Goal: Transaction & Acquisition: Book appointment/travel/reservation

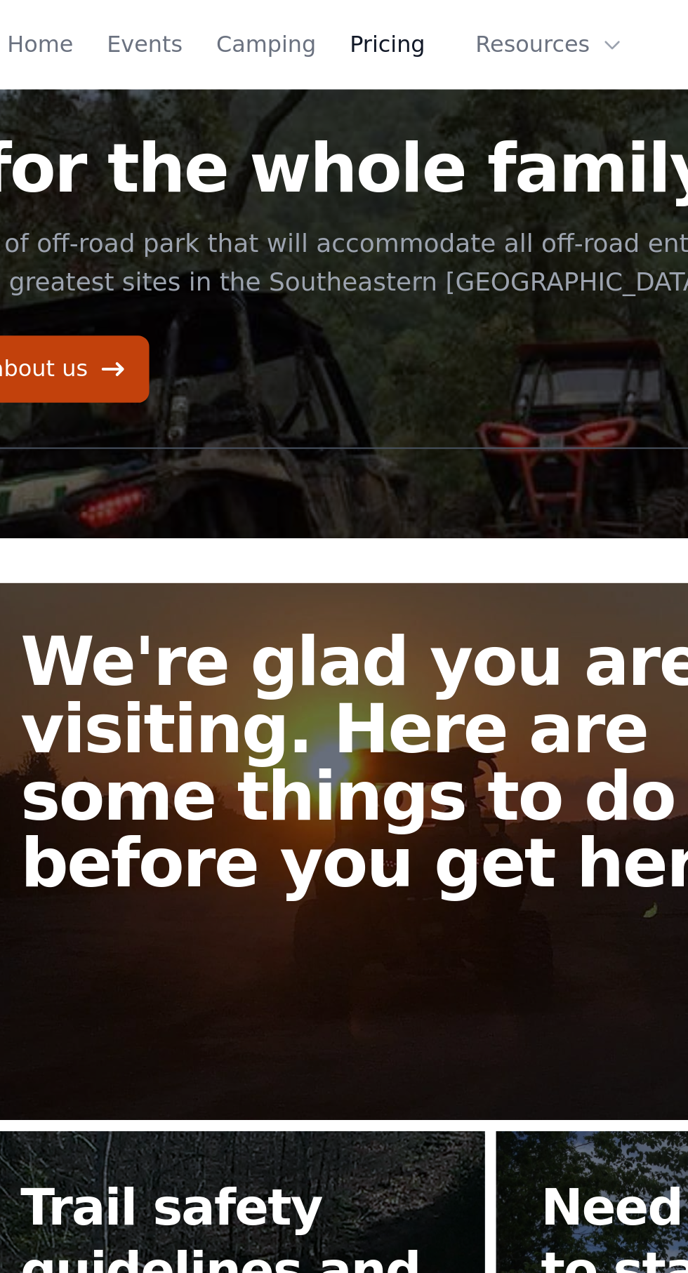
click at [302, 16] on link "Pricing" at bounding box center [292, 22] width 38 height 17
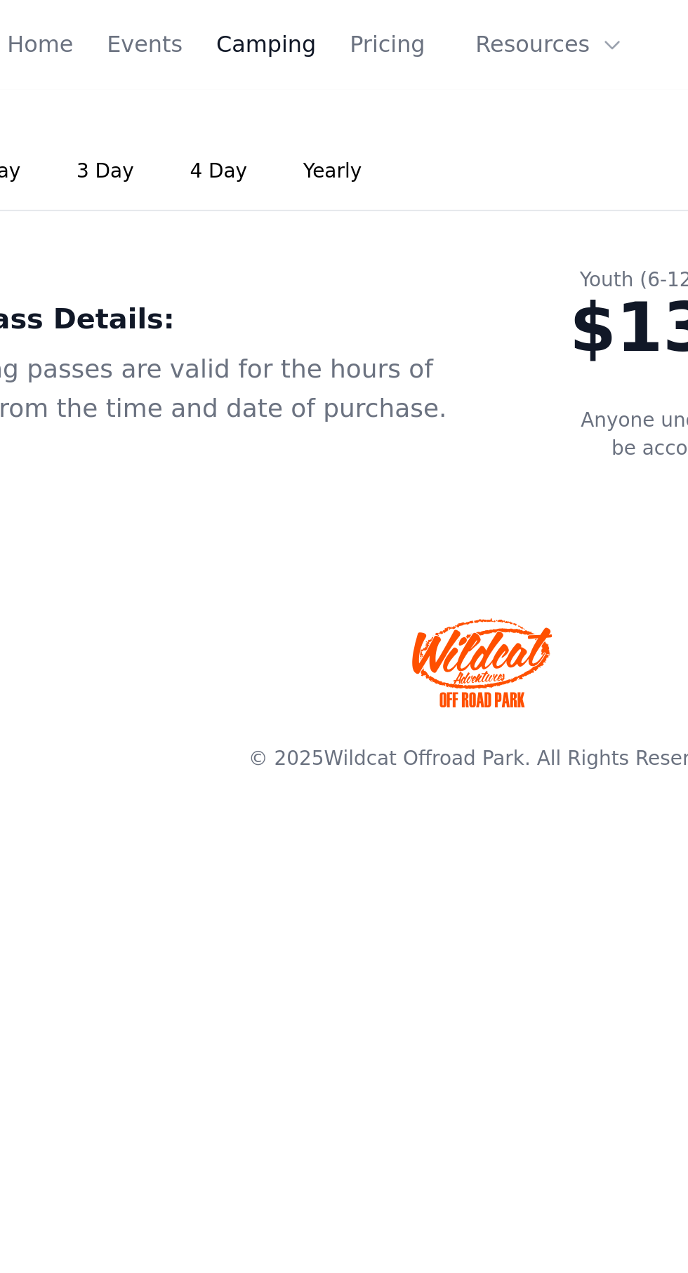
click at [245, 22] on link "Camping" at bounding box center [231, 22] width 50 height 17
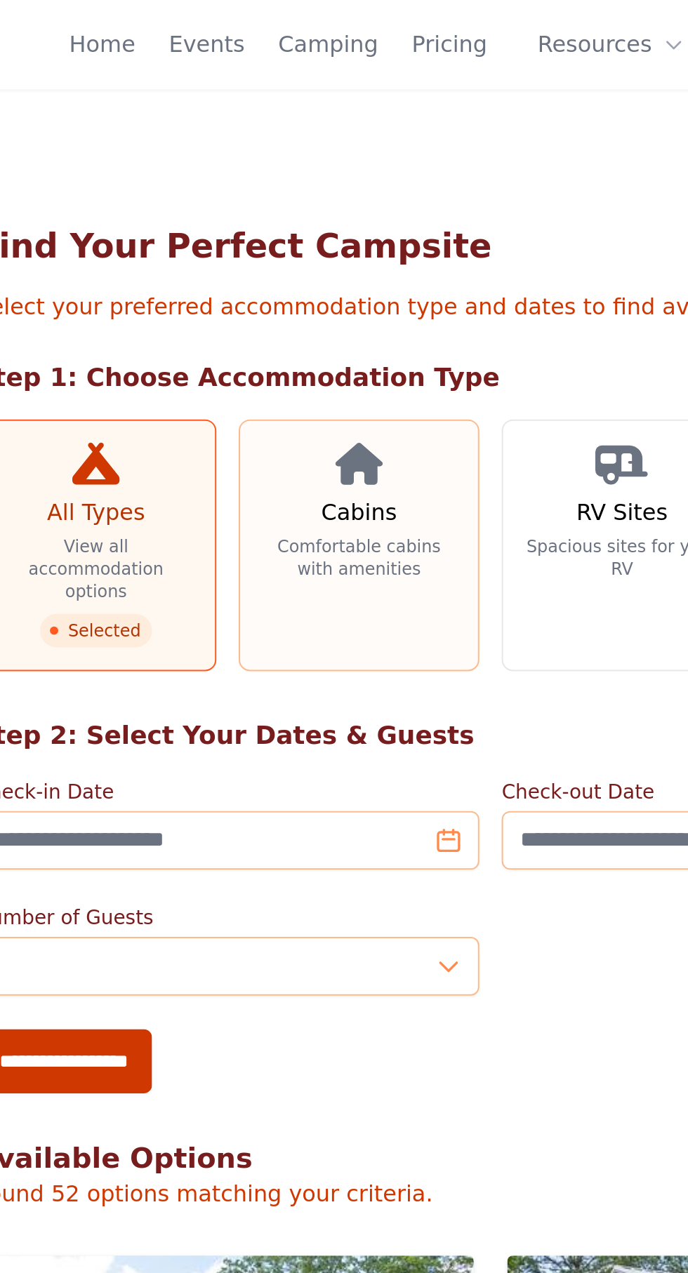
click at [279, 290] on p "Comfortable cabins with amenities" at bounding box center [277, 280] width 97 height 22
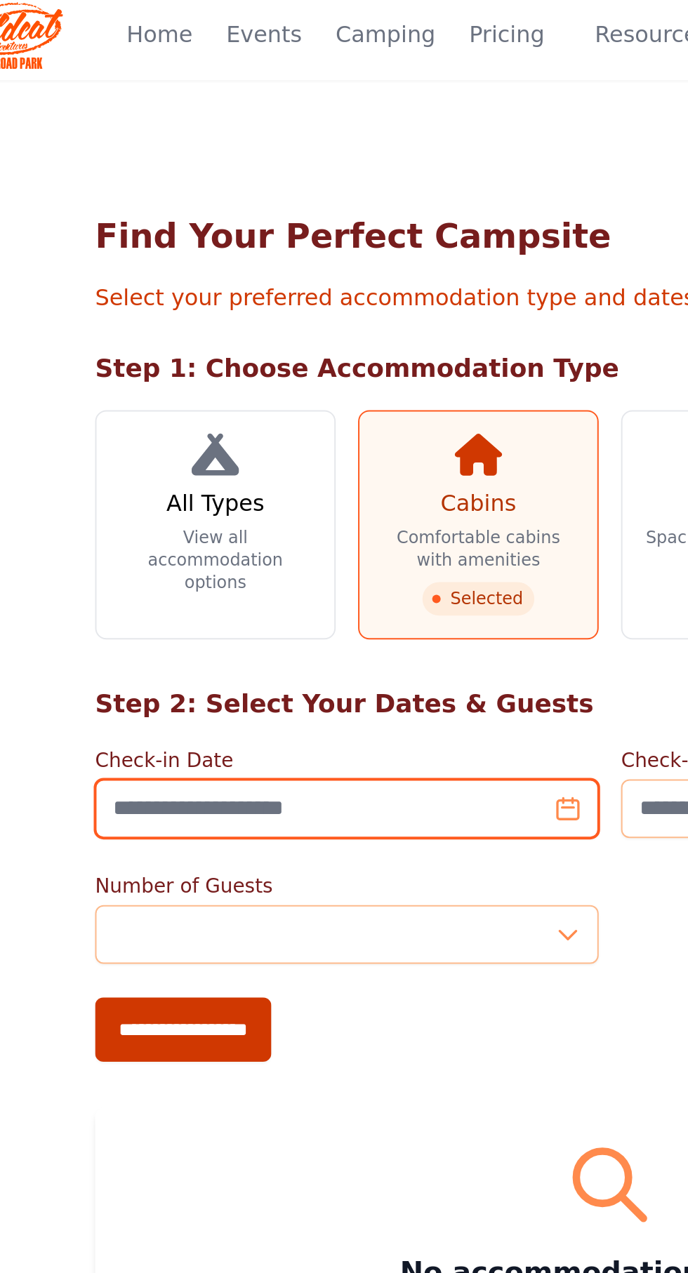
click at [314, 408] on input "Check-in Date" at bounding box center [212, 410] width 253 height 29
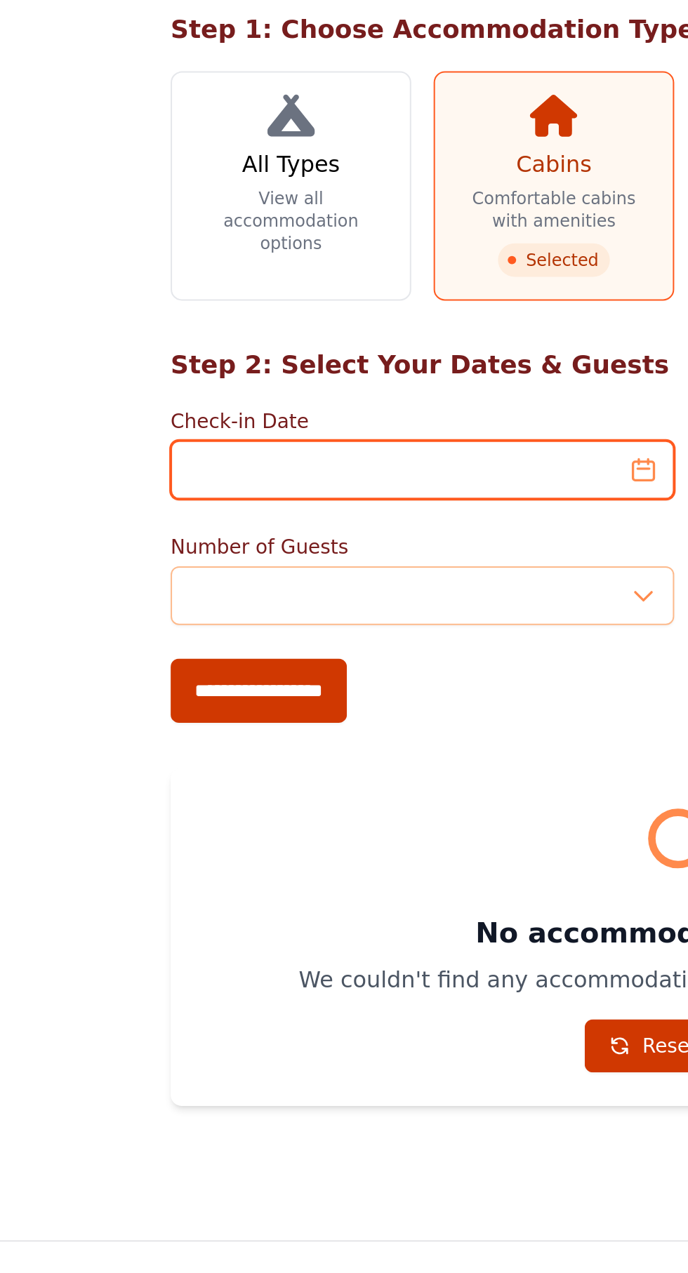
click at [207, 403] on input "Check-in Date" at bounding box center [212, 410] width 253 height 29
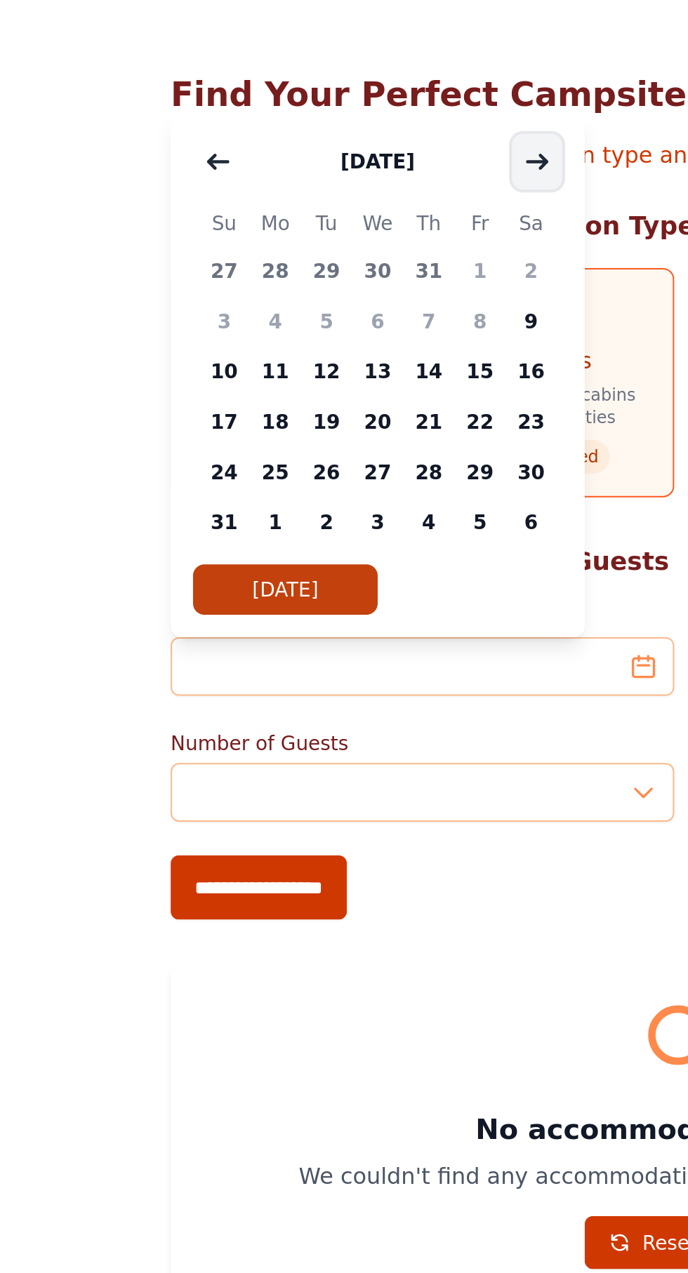
click at [273, 154] on icon "button" at bounding box center [269, 157] width 11 height 11
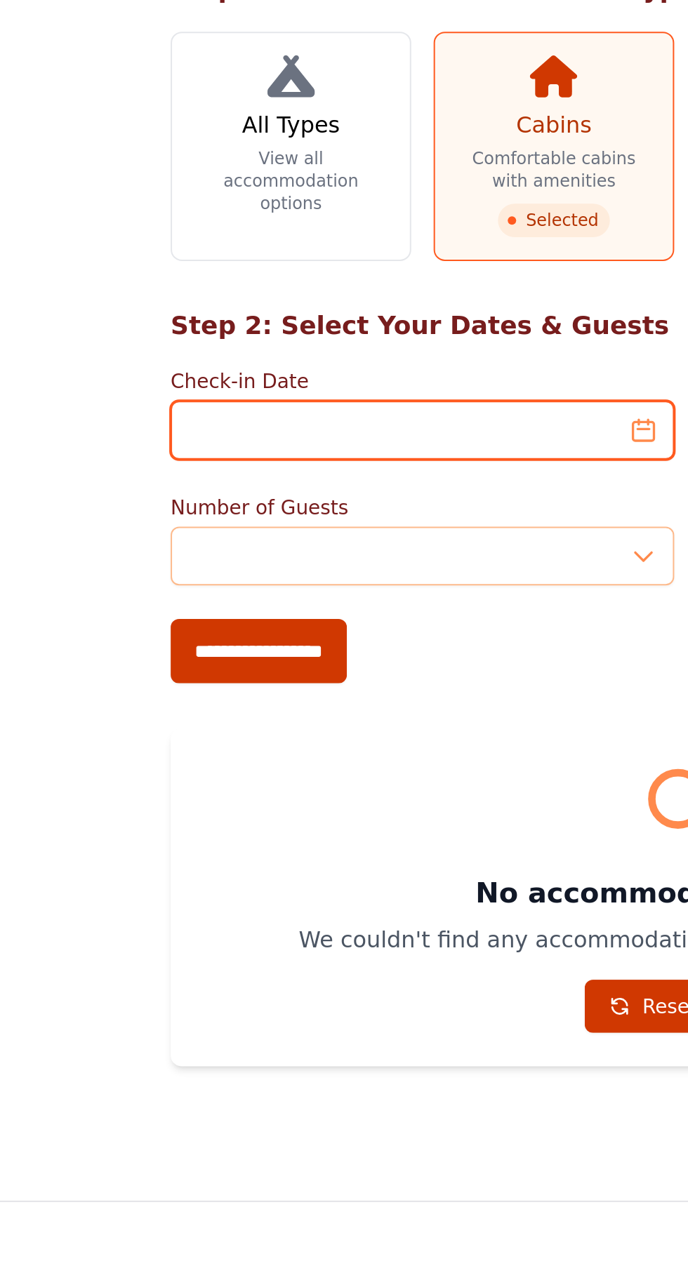
click at [229, 405] on input "Check-in Date" at bounding box center [212, 410] width 253 height 29
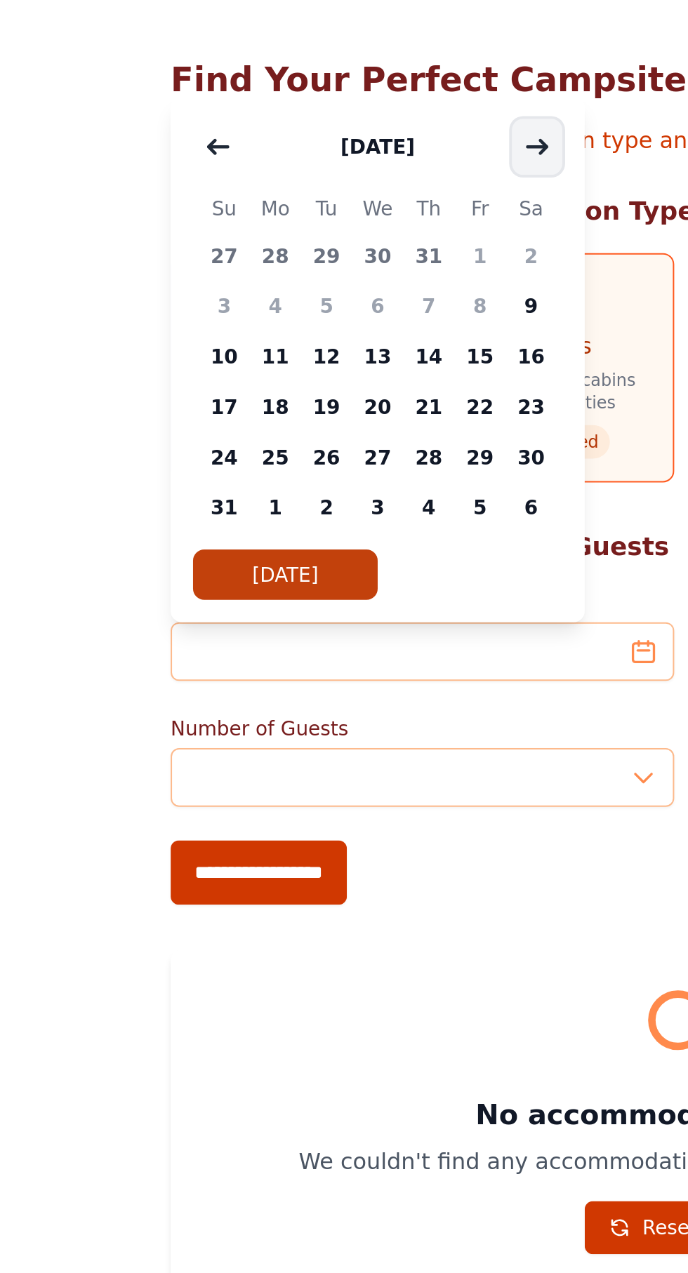
click at [269, 157] on icon "button" at bounding box center [270, 157] width 10 height 6
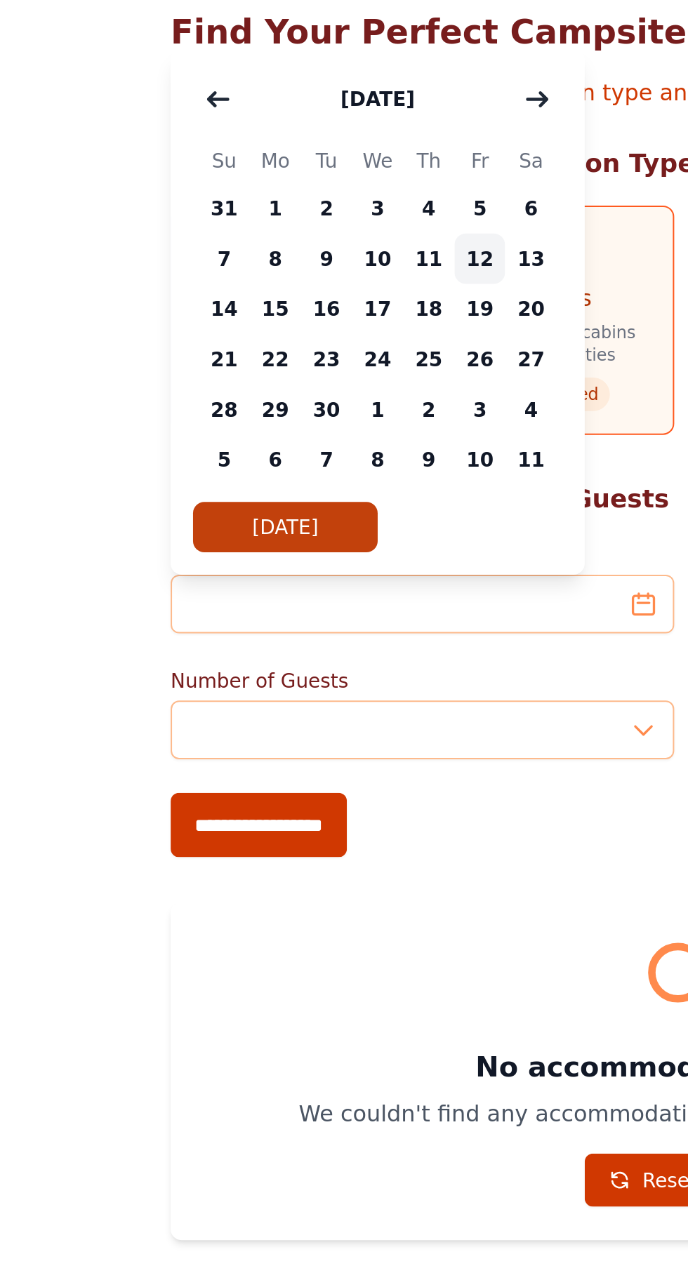
click at [249, 239] on span "12" at bounding box center [241, 237] width 26 height 25
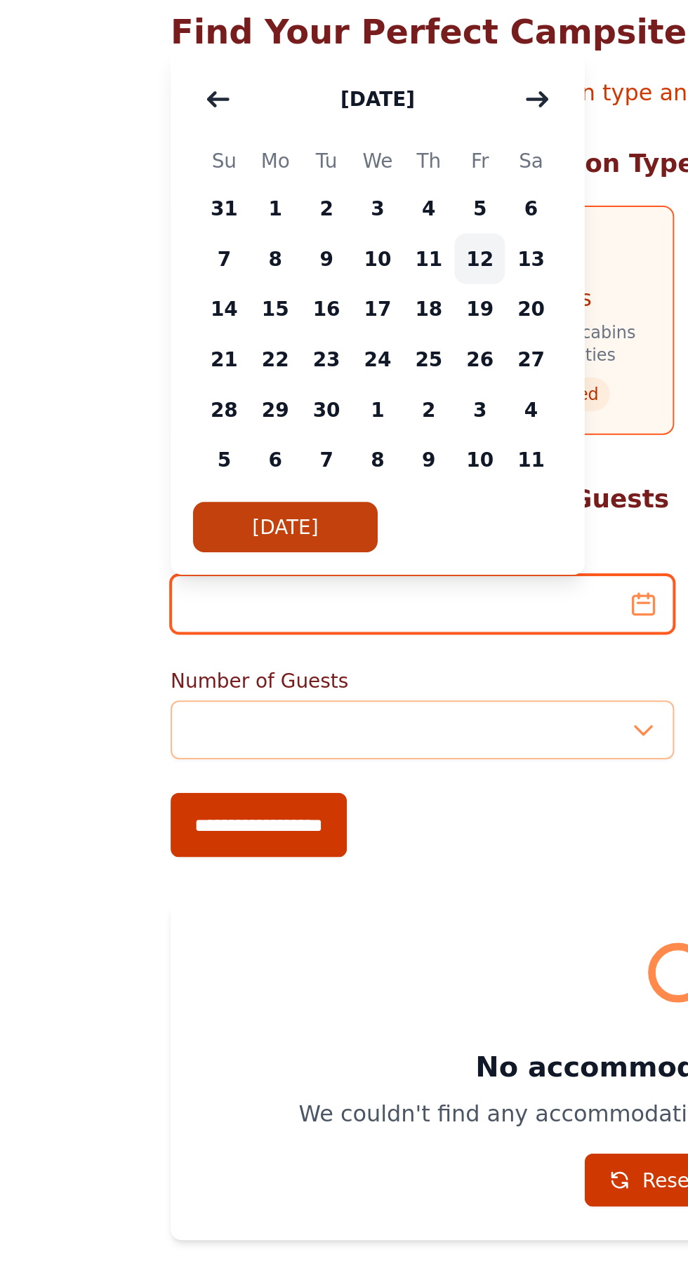
type input "**********"
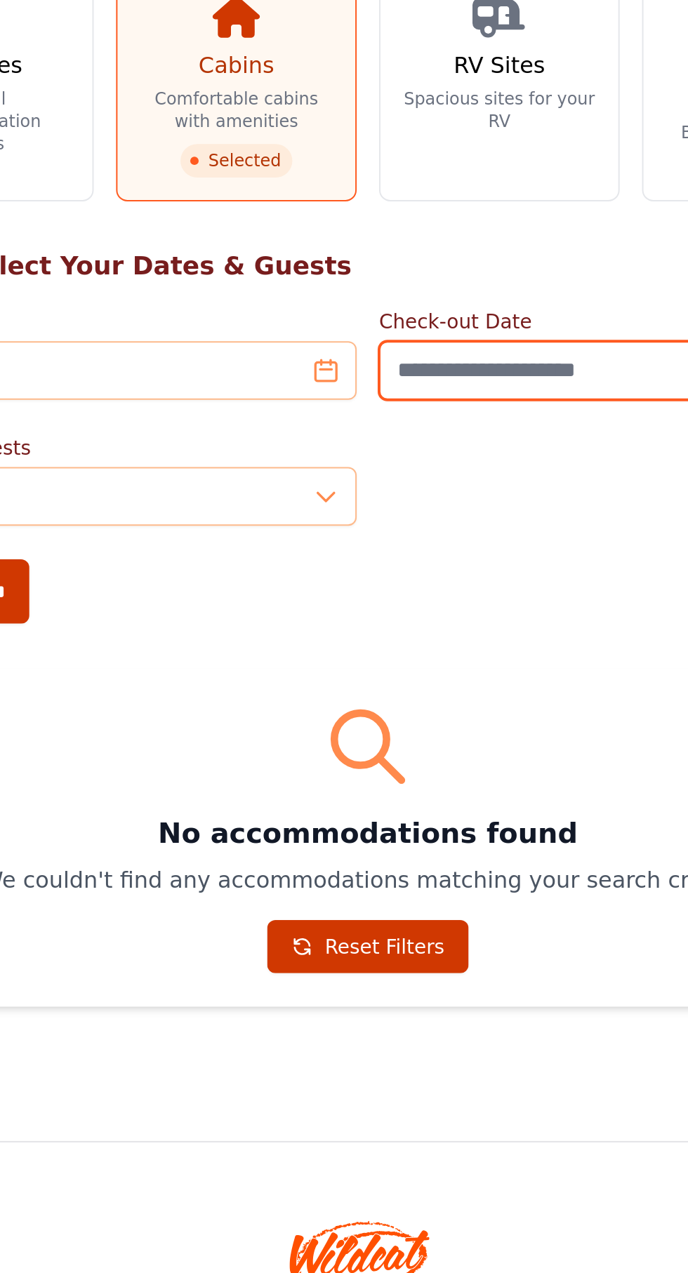
click at [428, 409] on input "Check-out Date" at bounding box center [475, 410] width 253 height 29
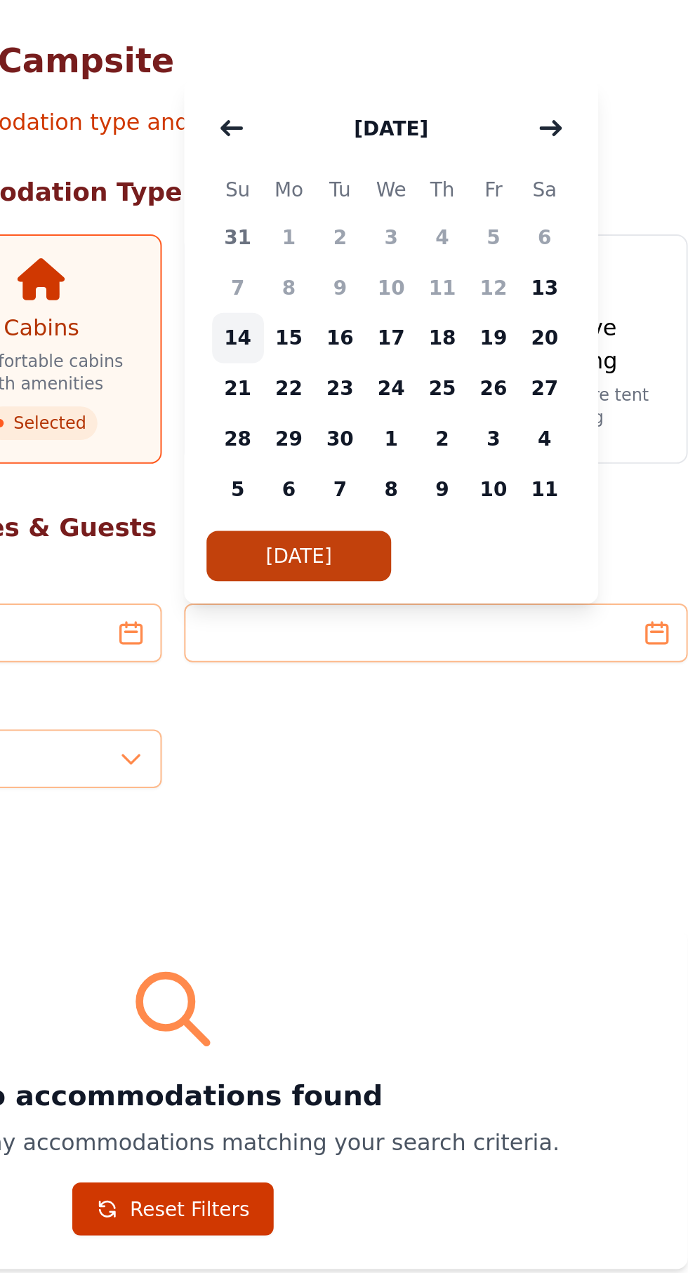
click at [382, 257] on span "14" at bounding box center [376, 262] width 26 height 25
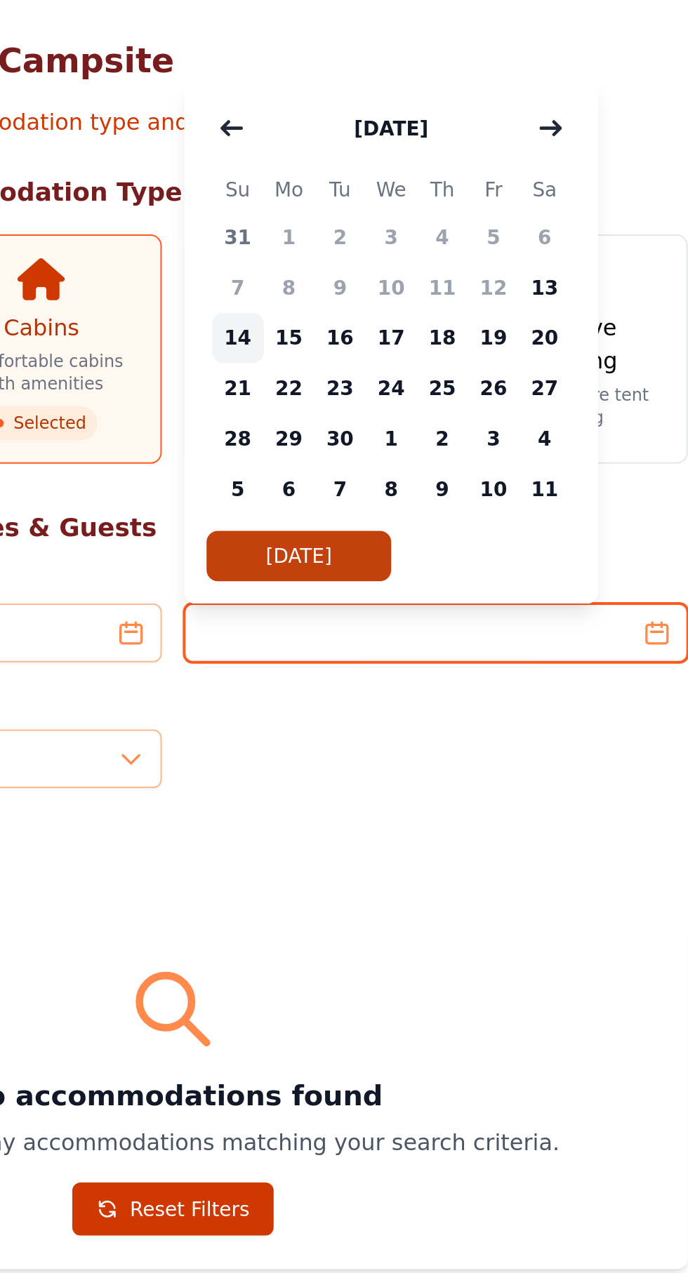
type input "**********"
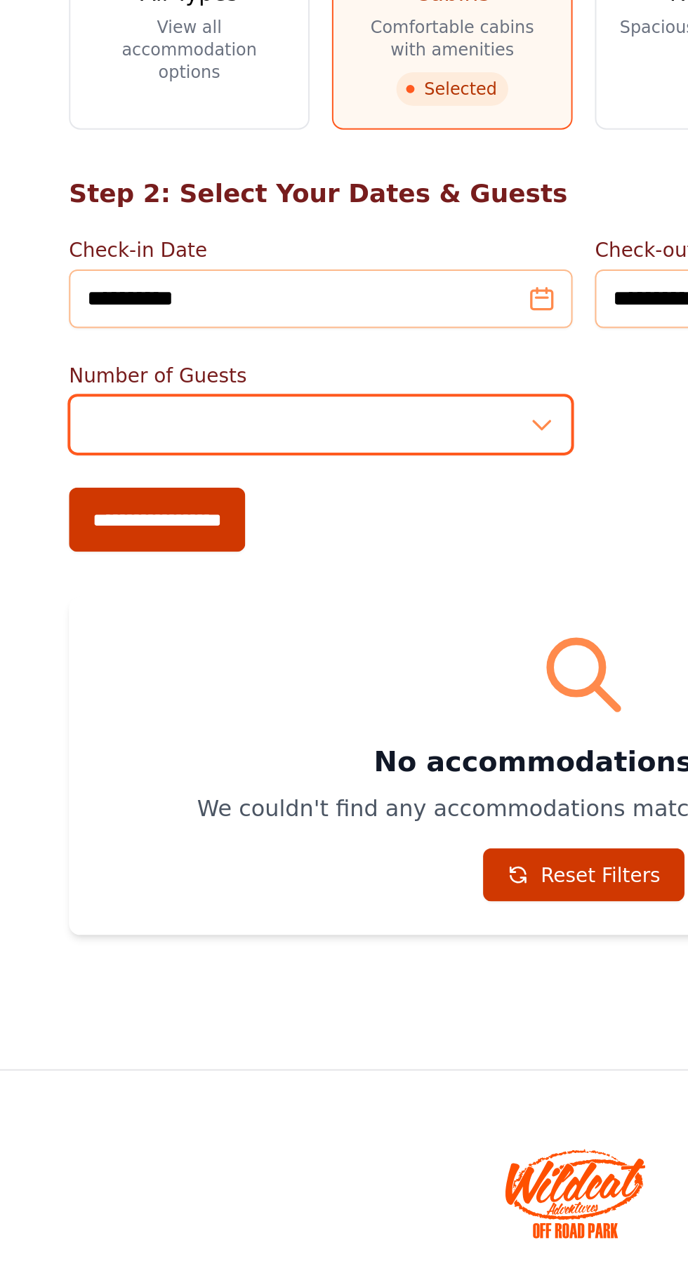
click at [304, 469] on input "*" at bounding box center [212, 473] width 253 height 29
type input "*"
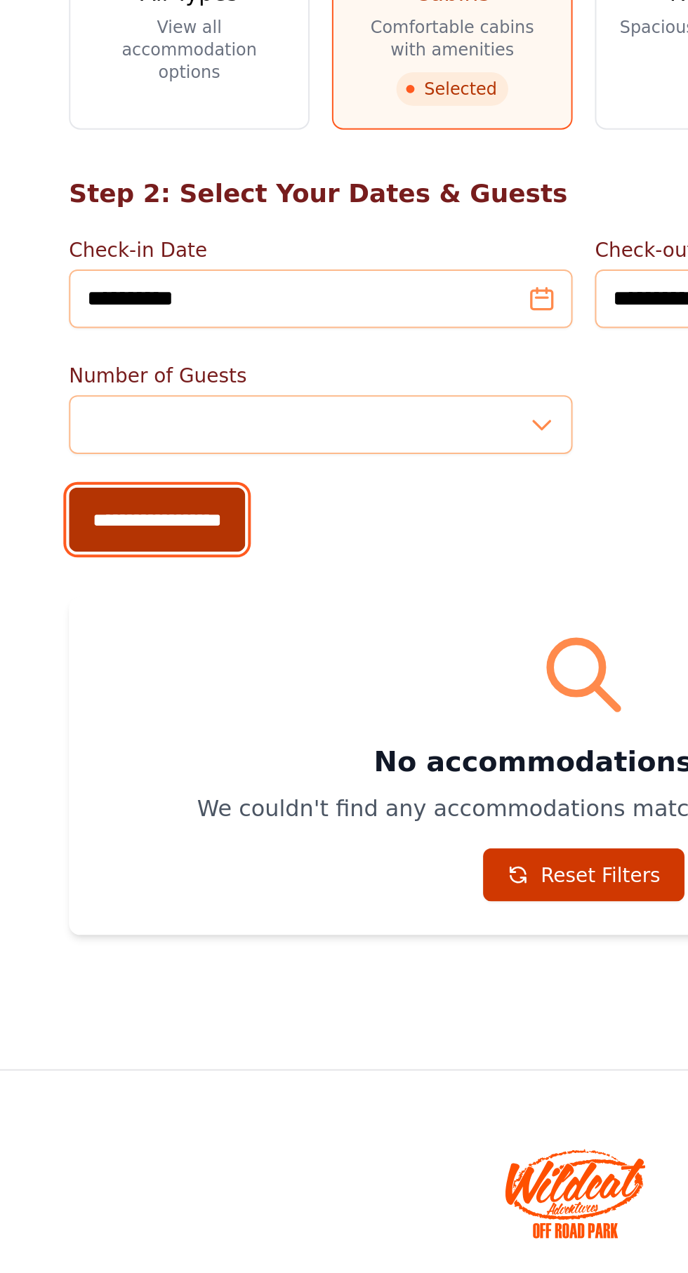
click at [149, 518] on input "**********" at bounding box center [130, 521] width 88 height 32
type input "**********"
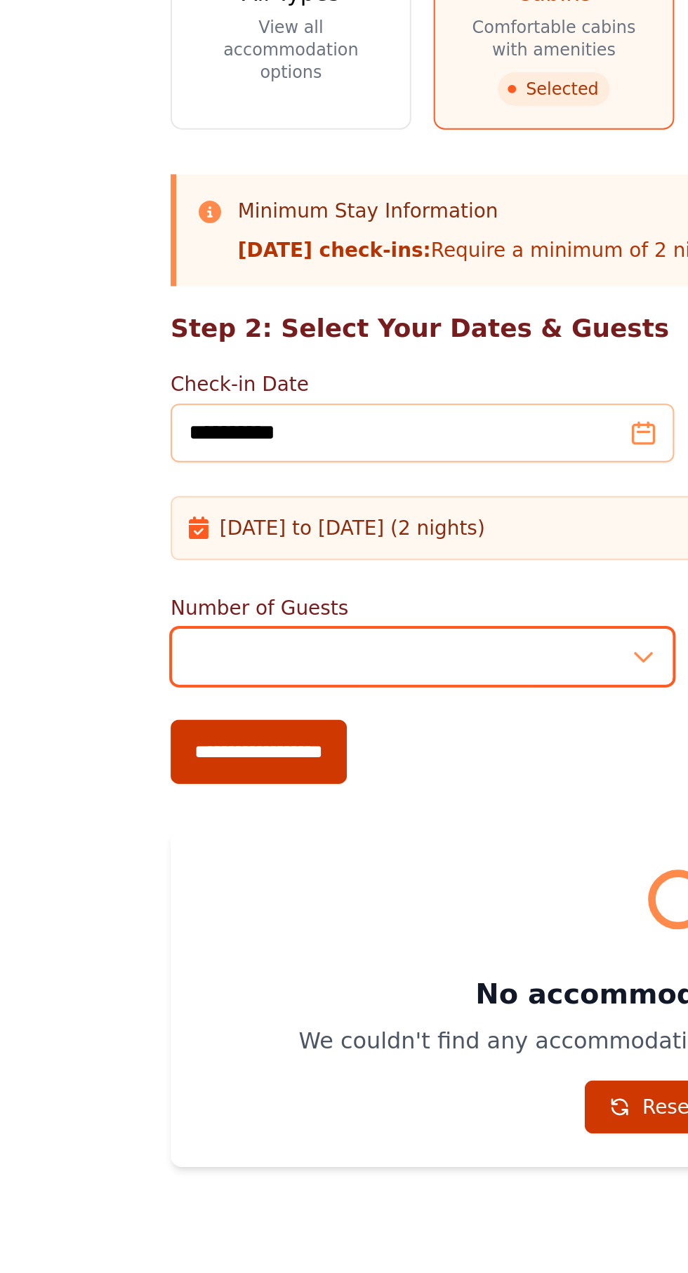
click at [297, 586] on input "*" at bounding box center [212, 589] width 253 height 29
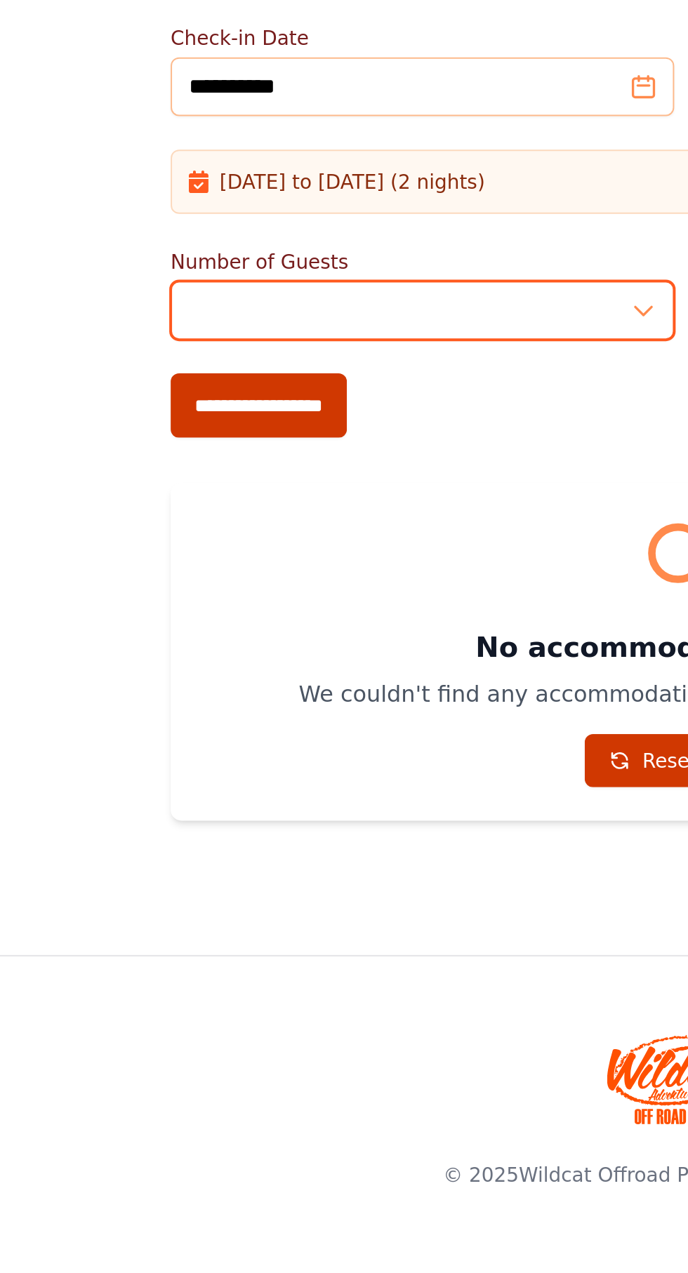
type input "*"
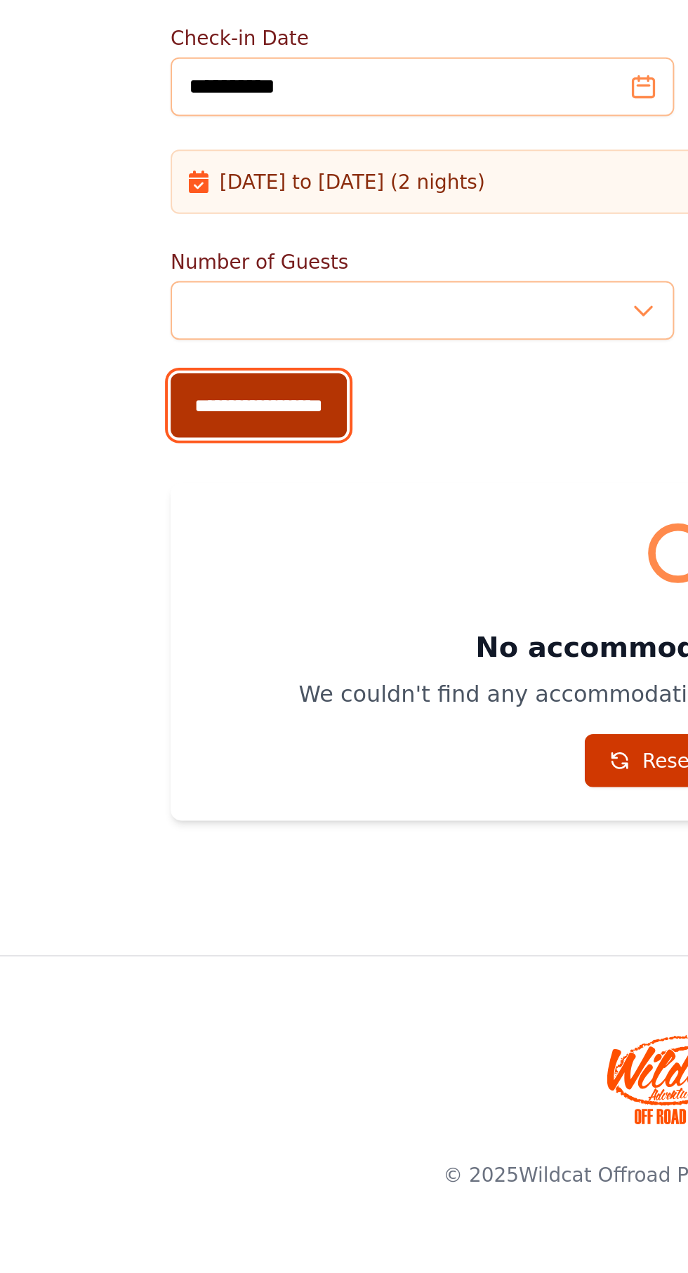
click at [153, 638] on input "**********" at bounding box center [130, 638] width 88 height 32
type input "**********"
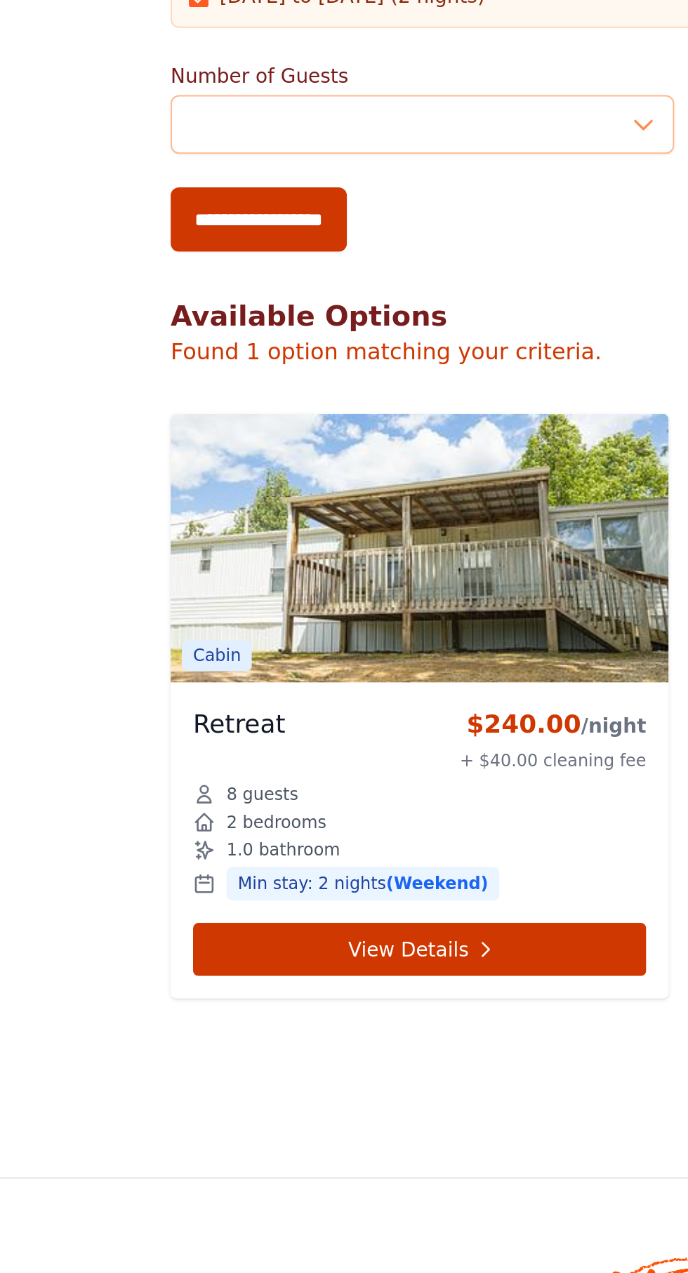
click at [266, 850] on img at bounding box center [211, 802] width 250 height 135
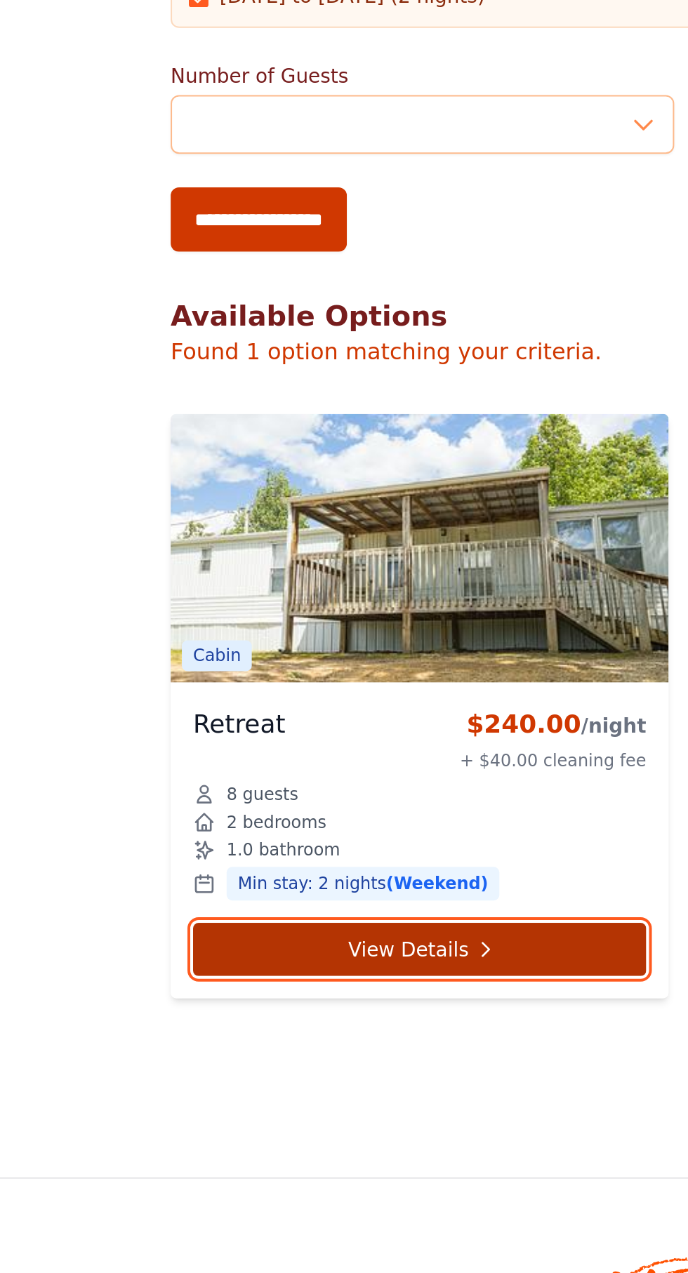
click at [242, 1005] on icon at bounding box center [244, 1003] width 4 height 6
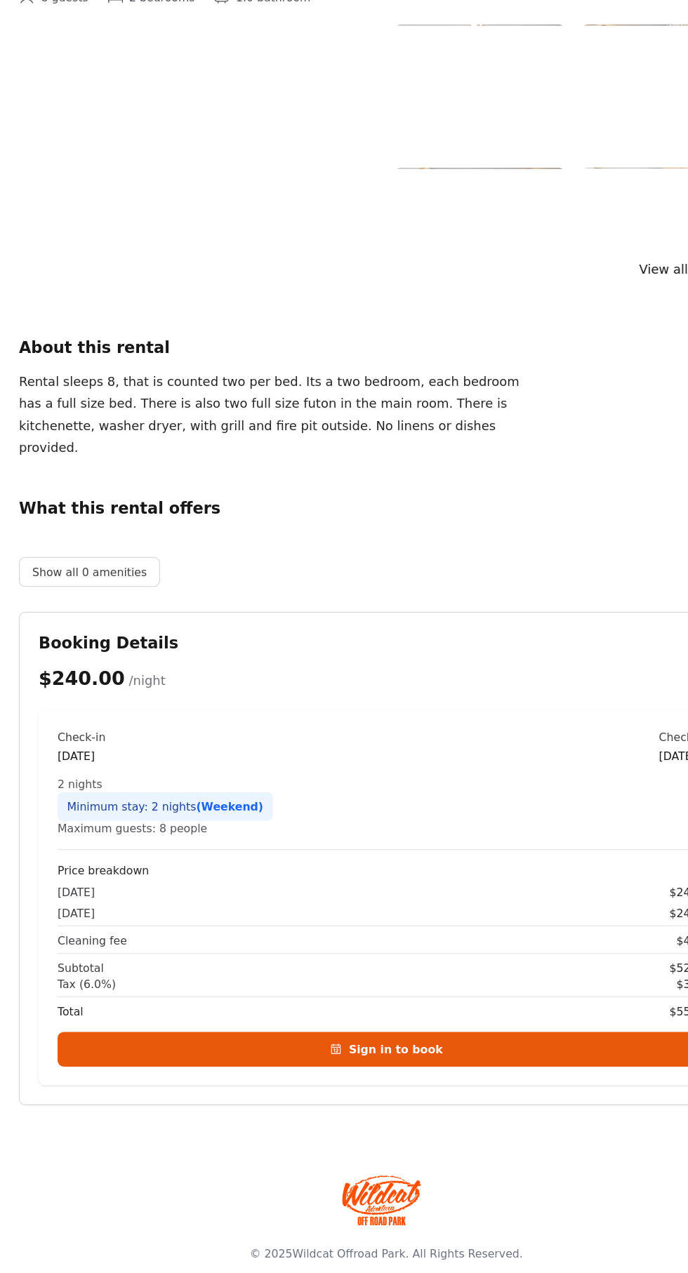
scroll to position [11, 0]
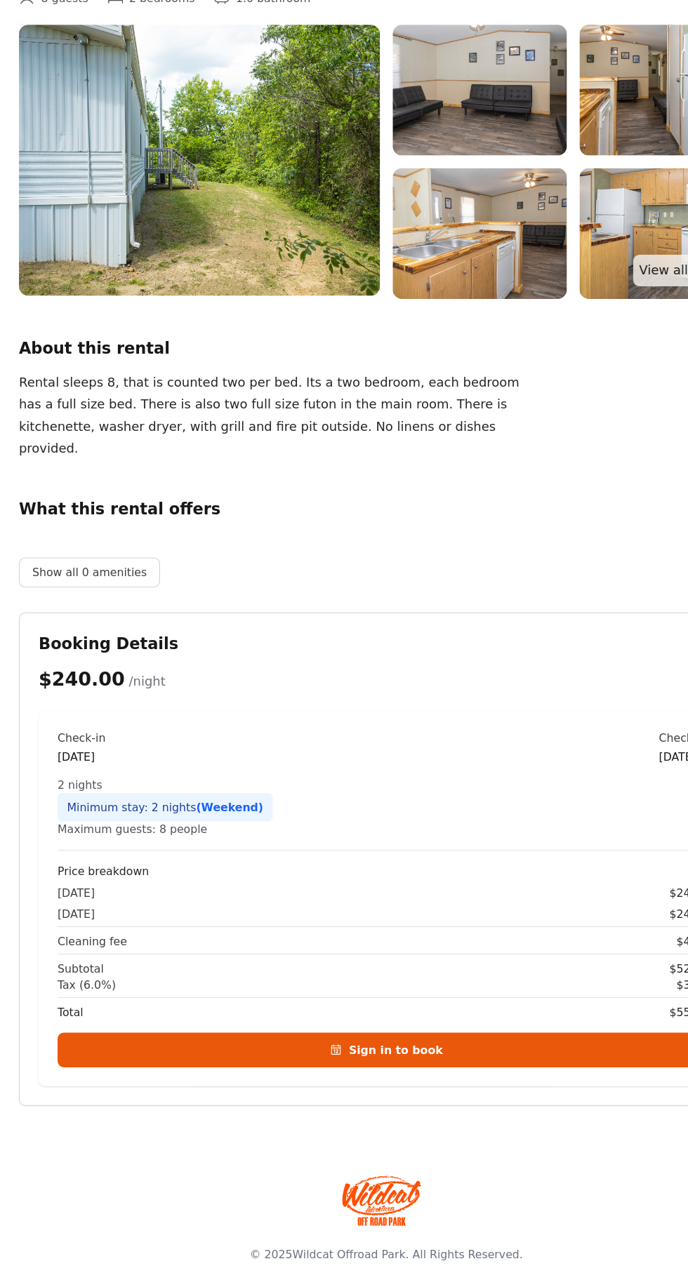
click at [36, 472] on div "Rental sleeps 8, that is counted two per bed. Its a two bedroom, each bedroom h…" at bounding box center [249, 508] width 464 height 79
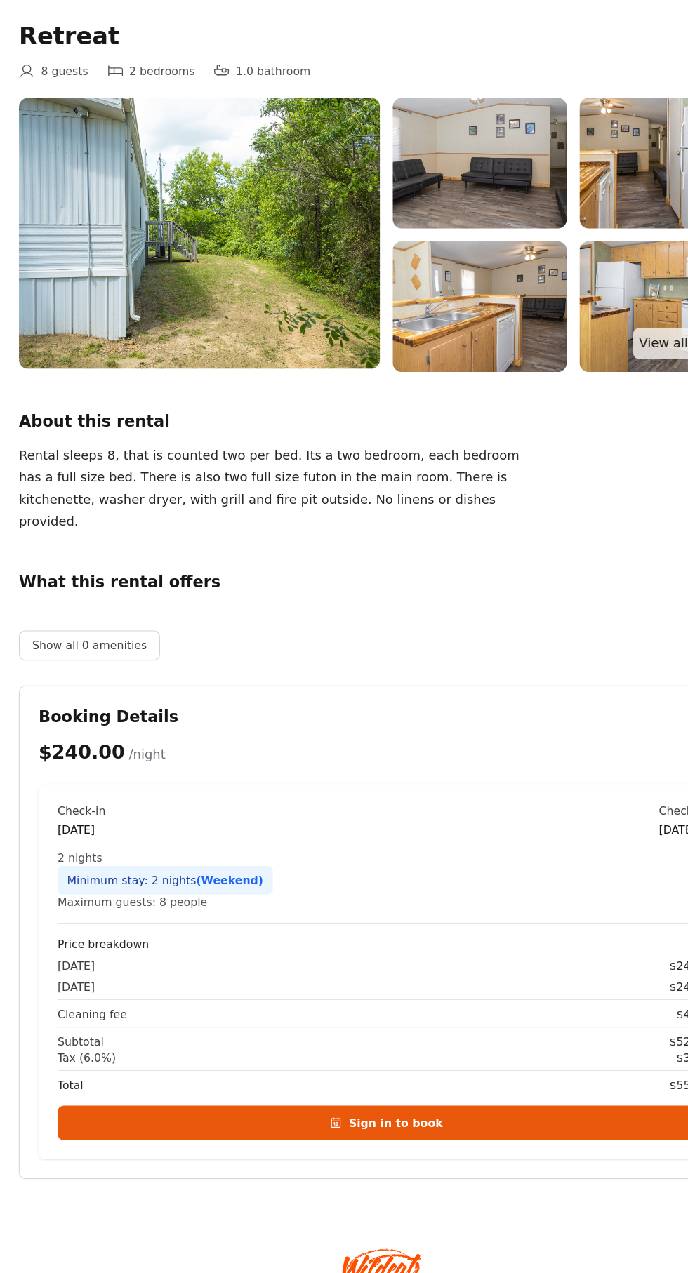
scroll to position [0, 0]
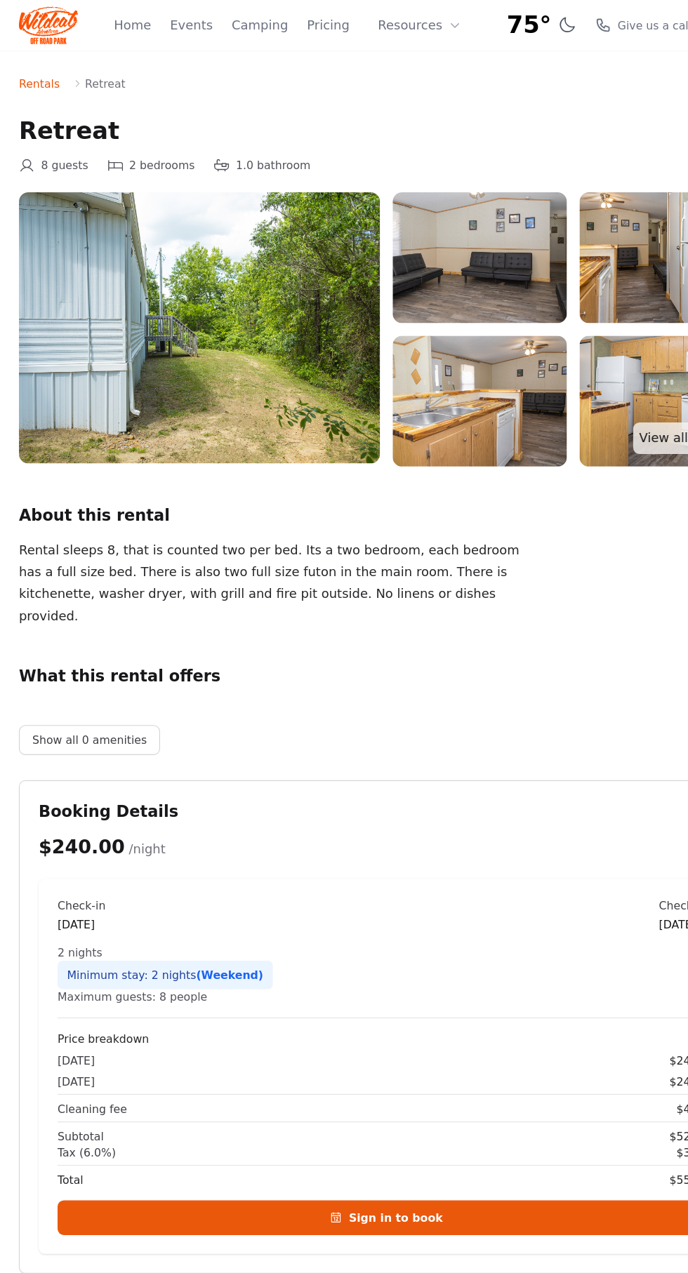
click at [217, 298] on img at bounding box center [177, 291] width 321 height 241
click at [221, 289] on img at bounding box center [177, 291] width 321 height 241
click at [446, 230] on img at bounding box center [426, 229] width 155 height 116
click at [439, 354] on img at bounding box center [426, 357] width 155 height 116
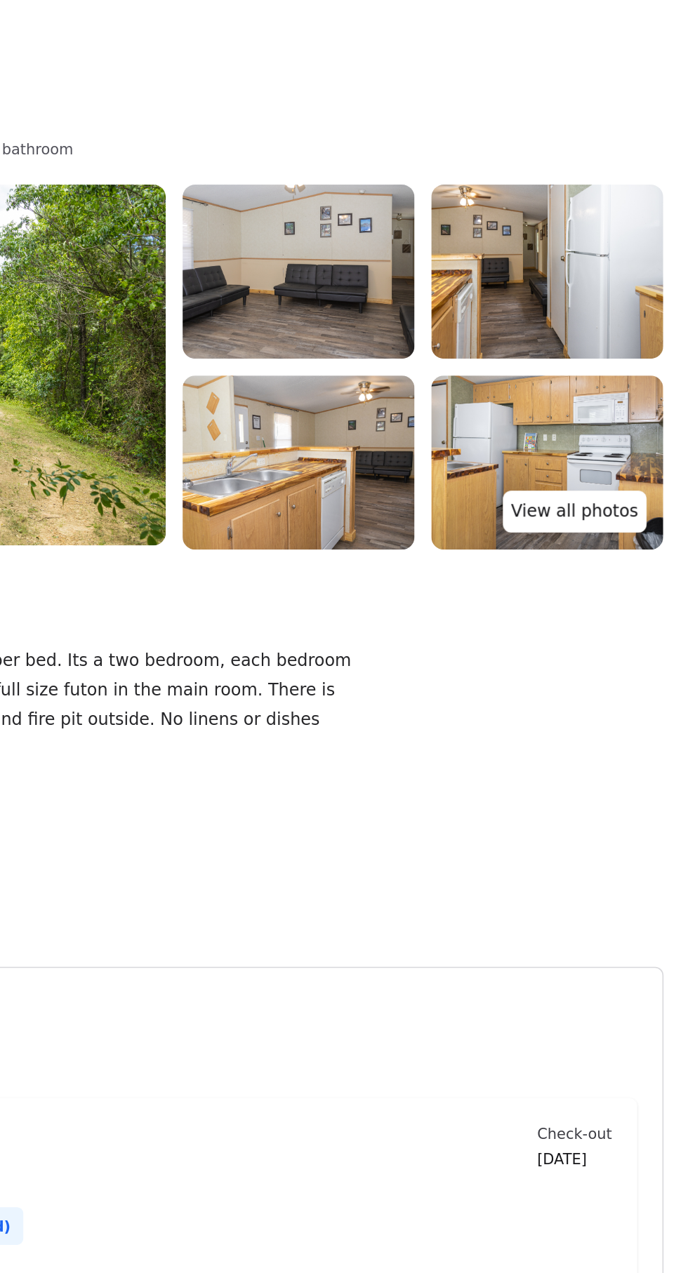
click at [620, 387] on link "View all photos" at bounding box center [611, 390] width 96 height 28
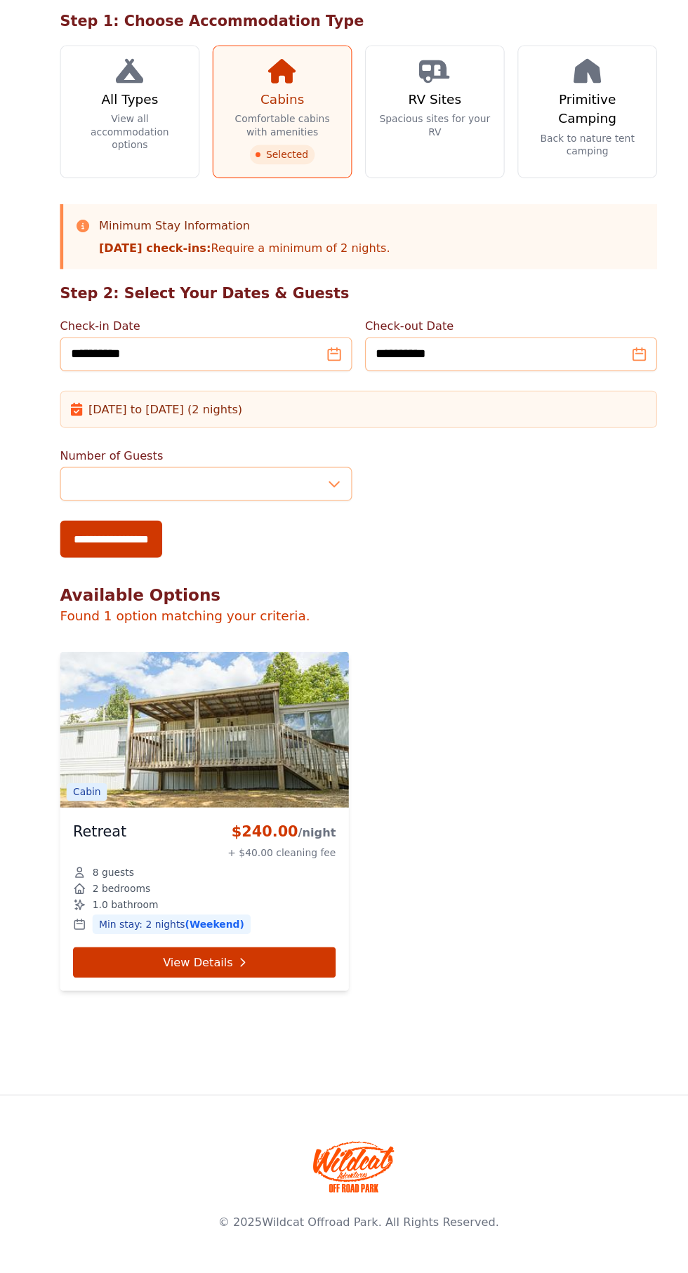
click at [167, 850] on img at bounding box center [211, 802] width 250 height 135
click at [197, 711] on p "Found 1 option matching your criteria." at bounding box center [344, 704] width 516 height 17
click at [240, 1003] on icon at bounding box center [243, 1003] width 11 height 11
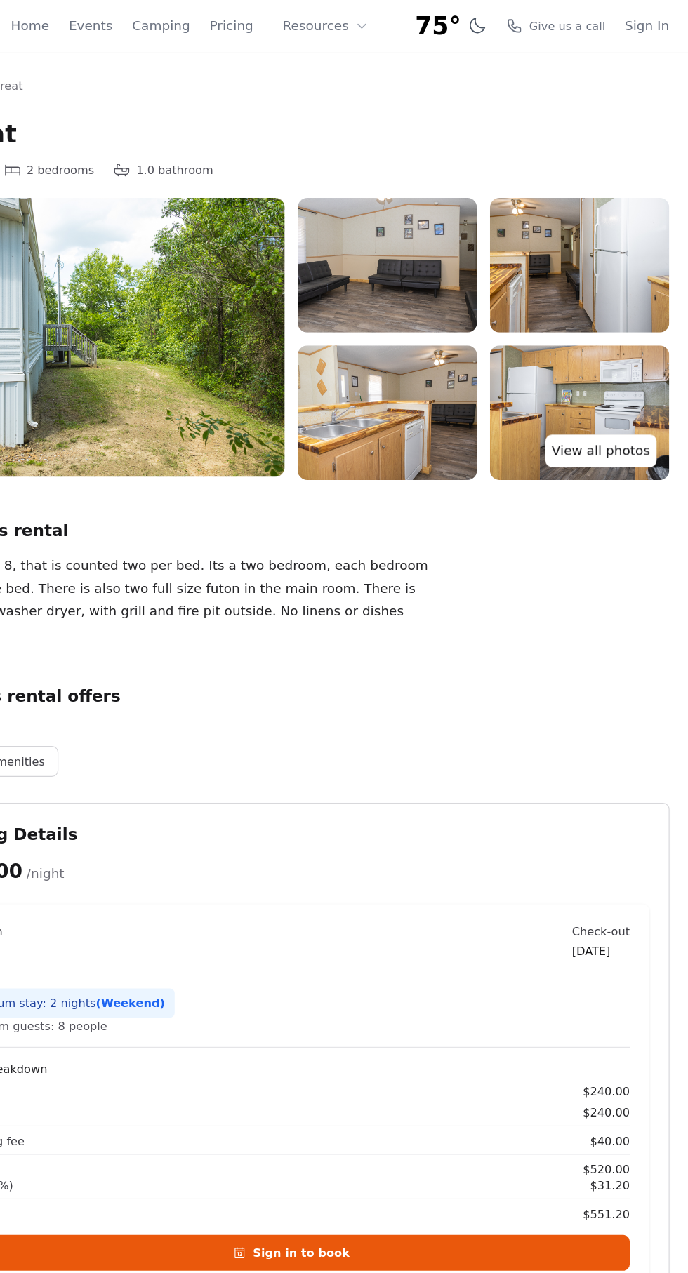
click at [625, 382] on link "View all photos" at bounding box center [611, 390] width 96 height 28
